Goal: Task Accomplishment & Management: Manage account settings

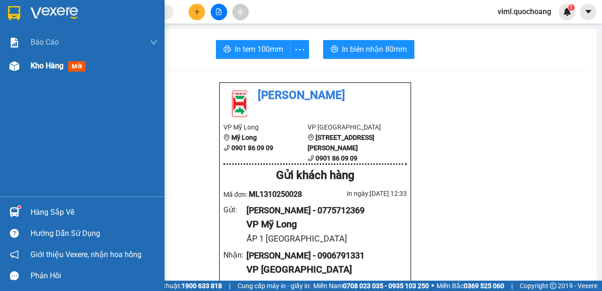
click at [21, 70] on div at bounding box center [14, 66] width 16 height 16
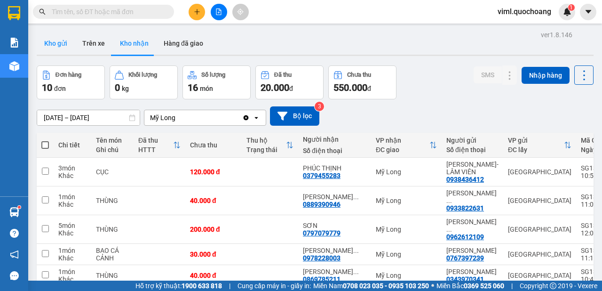
click at [58, 47] on button "Kho gửi" at bounding box center [56, 43] width 38 height 23
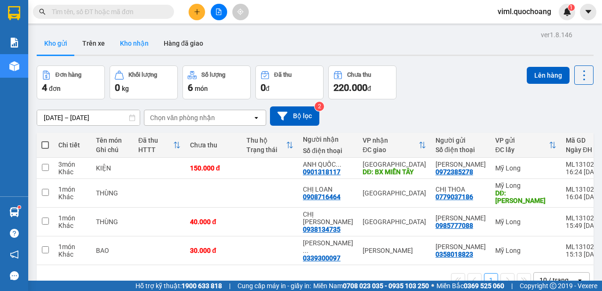
click at [138, 51] on button "Kho nhận" at bounding box center [134, 43] width 44 height 23
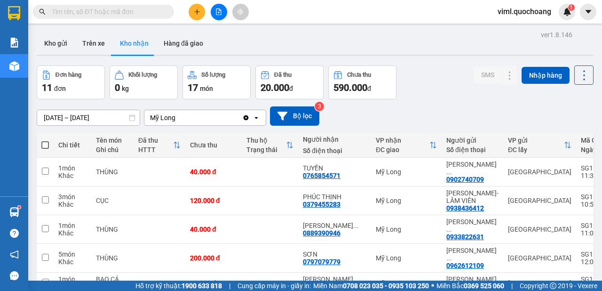
click at [535, 15] on span "viml.quochoang" at bounding box center [524, 12] width 69 height 12
click at [517, 33] on span "Đăng xuất" at bounding box center [528, 29] width 47 height 10
